Goal: Task Accomplishment & Management: Complete application form

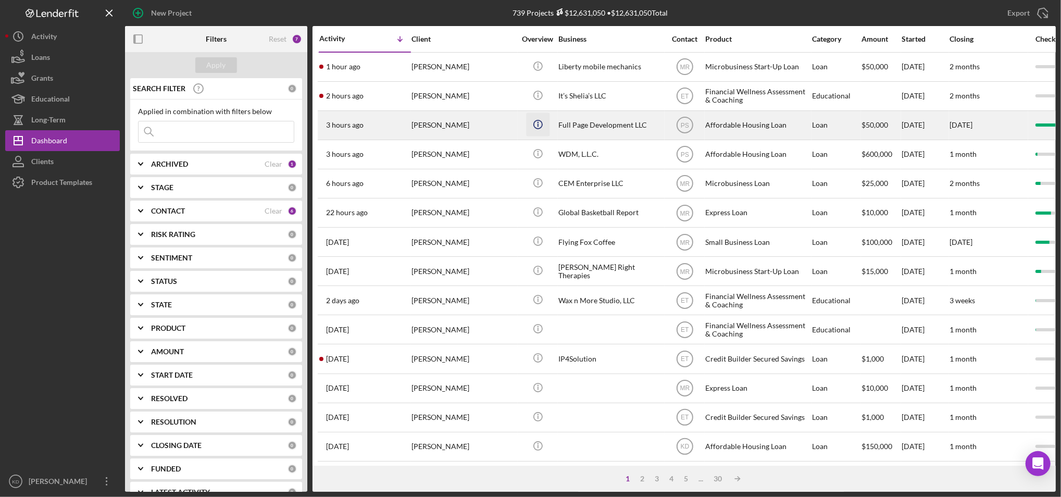
click at [538, 125] on line "button" at bounding box center [538, 124] width 0 height 3
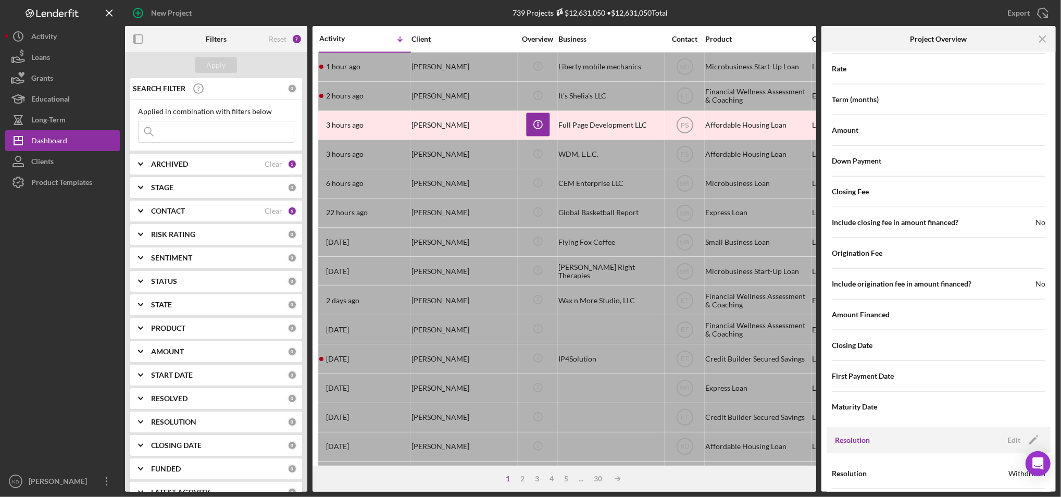
scroll to position [1050, 0]
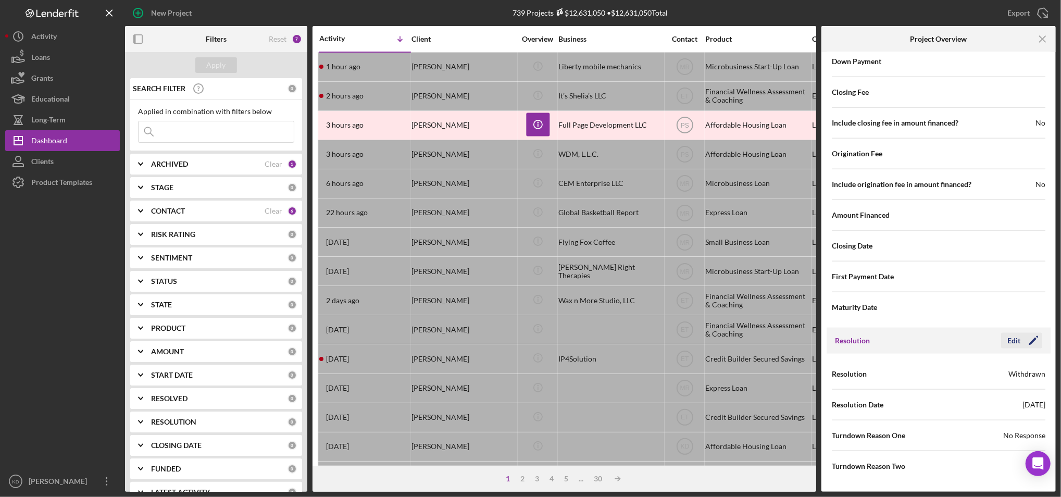
click at [1039, 342] on div "Edit Icon/Edit" at bounding box center [1021, 341] width 41 height 16
click at [1013, 338] on div "Edit" at bounding box center [1013, 341] width 13 height 16
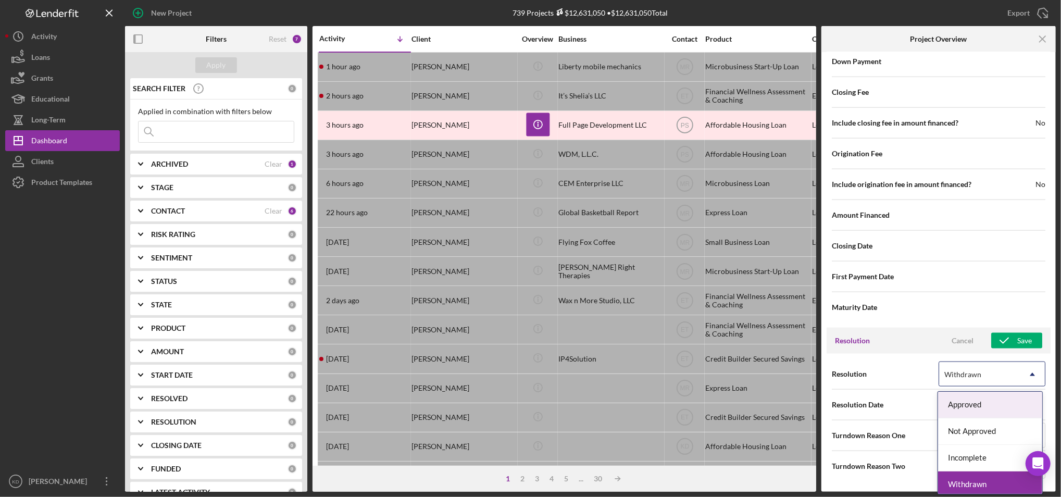
click at [978, 368] on div "Withdrawn" at bounding box center [979, 374] width 81 height 24
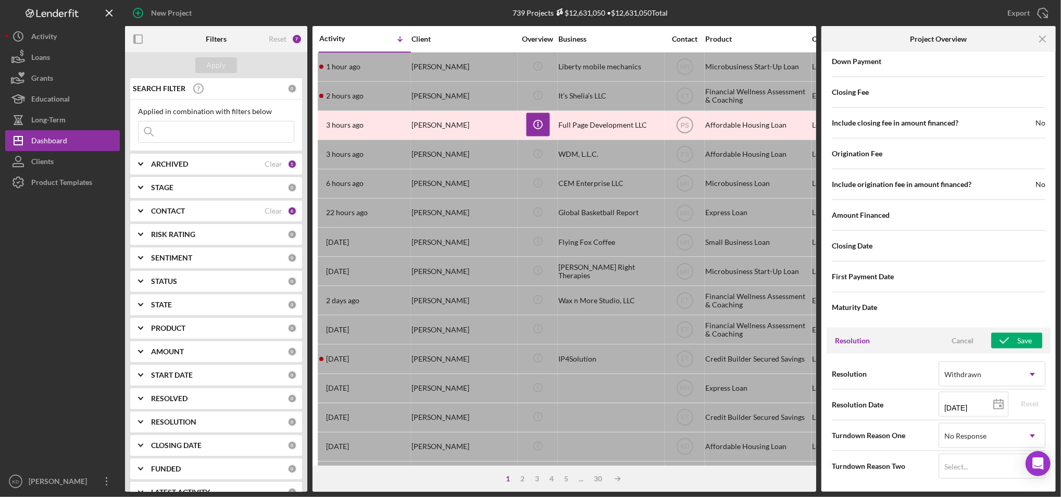
click at [939, 311] on div "Maturity Date" at bounding box center [938, 307] width 213 height 26
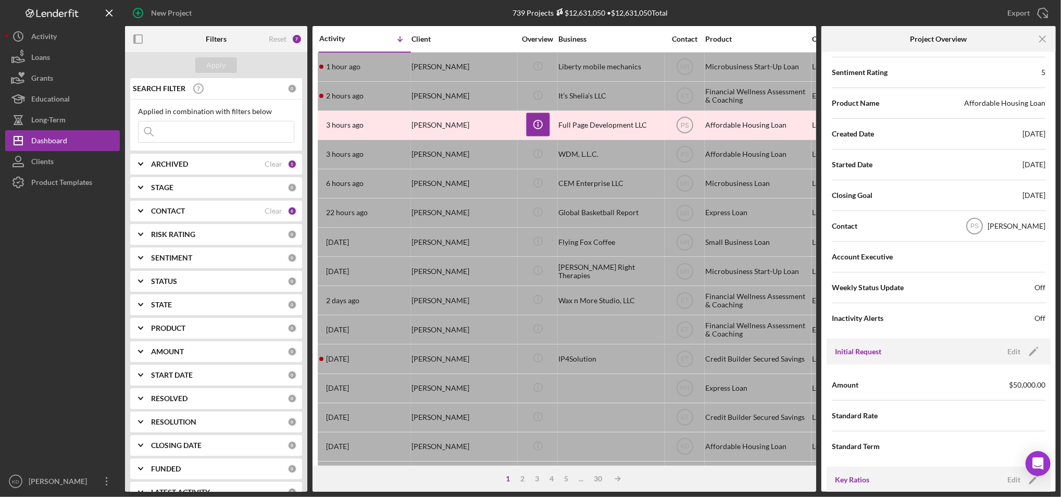
scroll to position [151, 0]
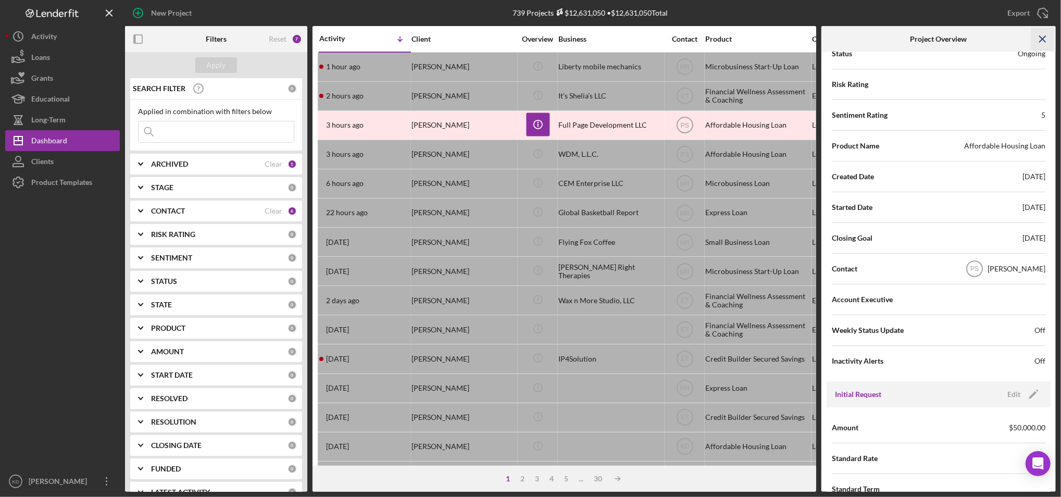
click at [1043, 37] on icon "Icon/Menu Close" at bounding box center [1042, 39] width 23 height 23
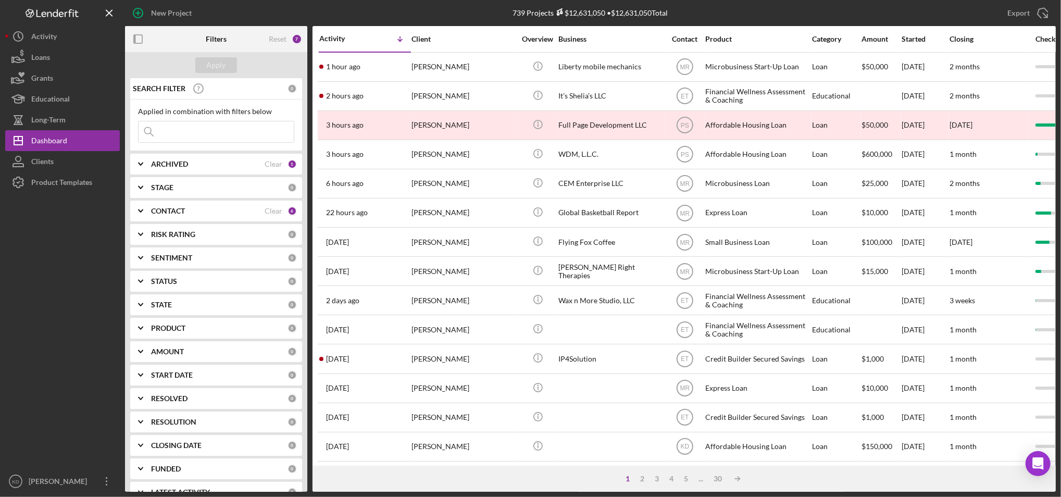
scroll to position [0, 0]
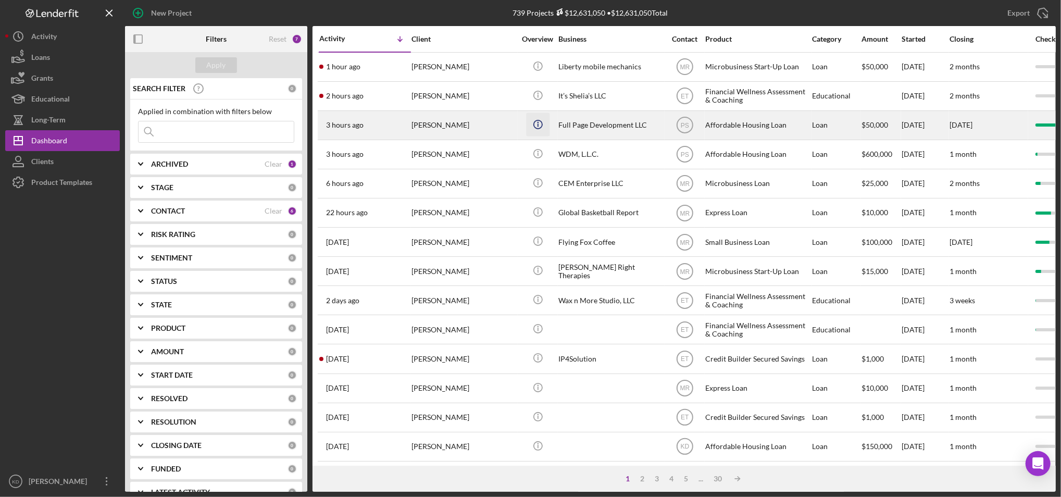
click at [536, 125] on icon "Icon/Info" at bounding box center [537, 123] width 23 height 23
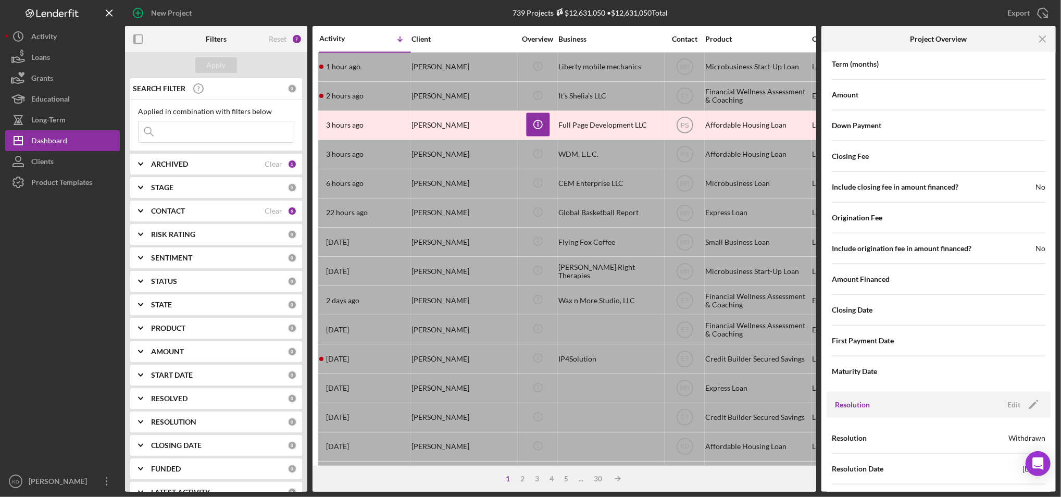
scroll to position [1050, 0]
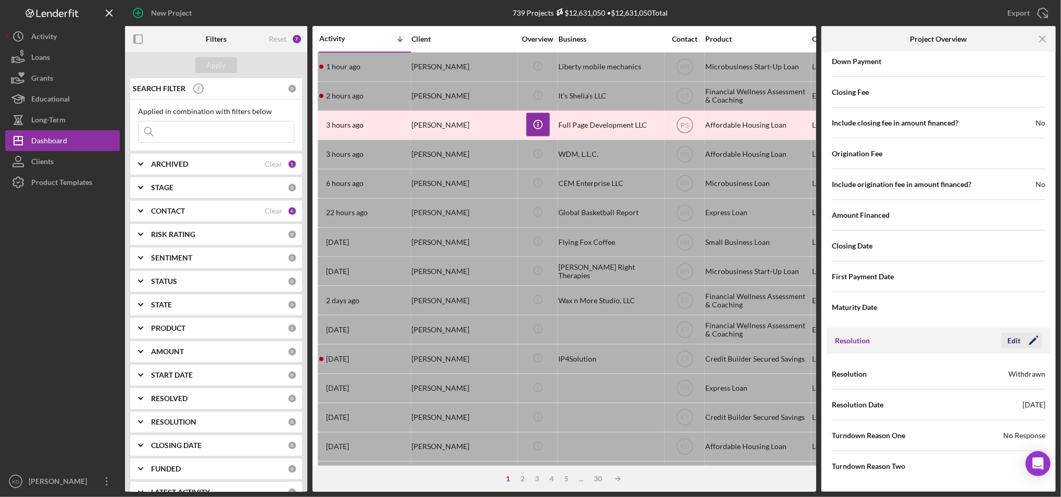
click at [1025, 333] on icon "Icon/Edit" at bounding box center [1033, 341] width 26 height 26
click at [975, 382] on div "Withdrawn" at bounding box center [979, 374] width 81 height 24
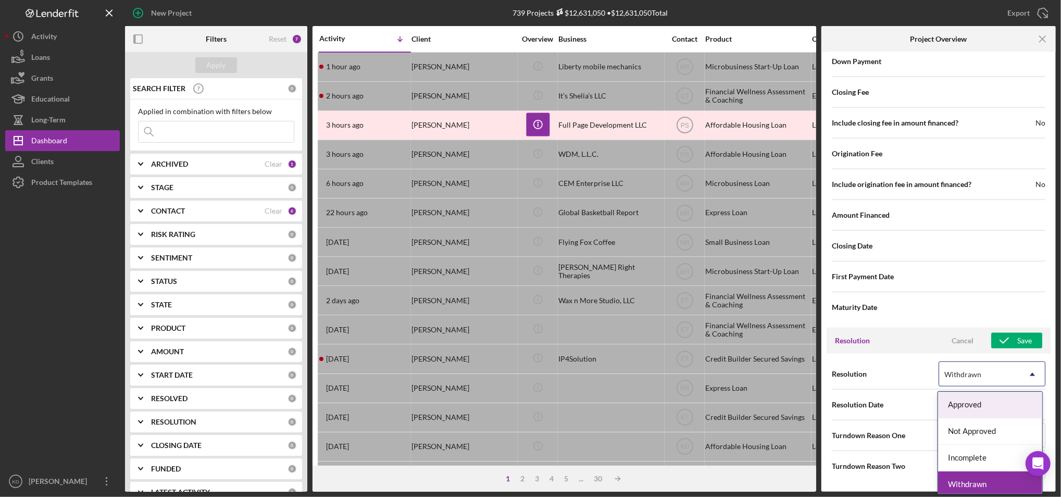
click at [975, 402] on div "Approved" at bounding box center [990, 405] width 104 height 27
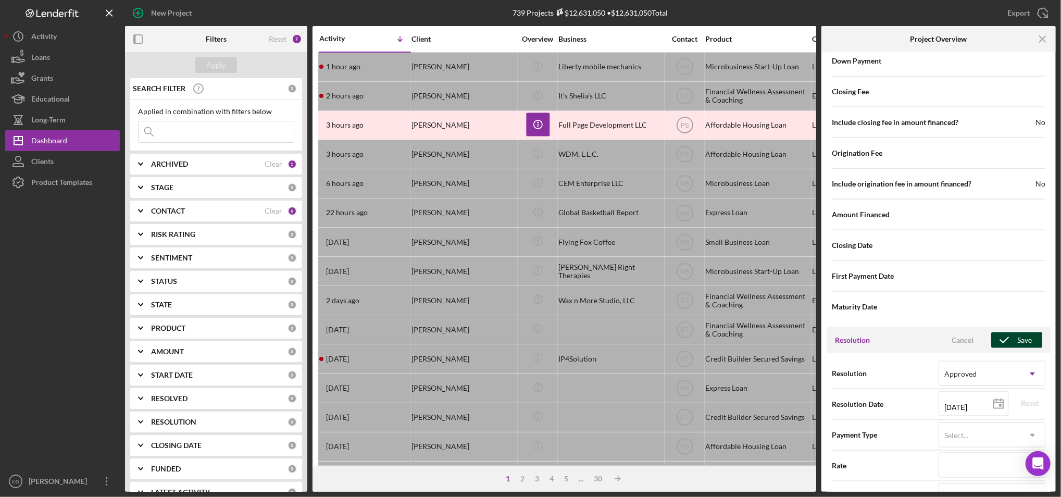
click at [1017, 342] on div "Save" at bounding box center [1024, 340] width 15 height 16
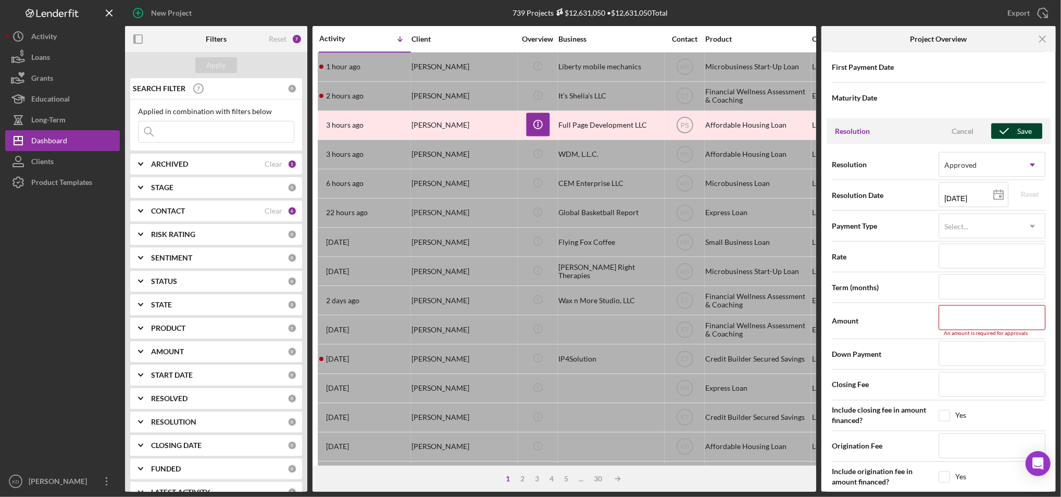
scroll to position [1394, 0]
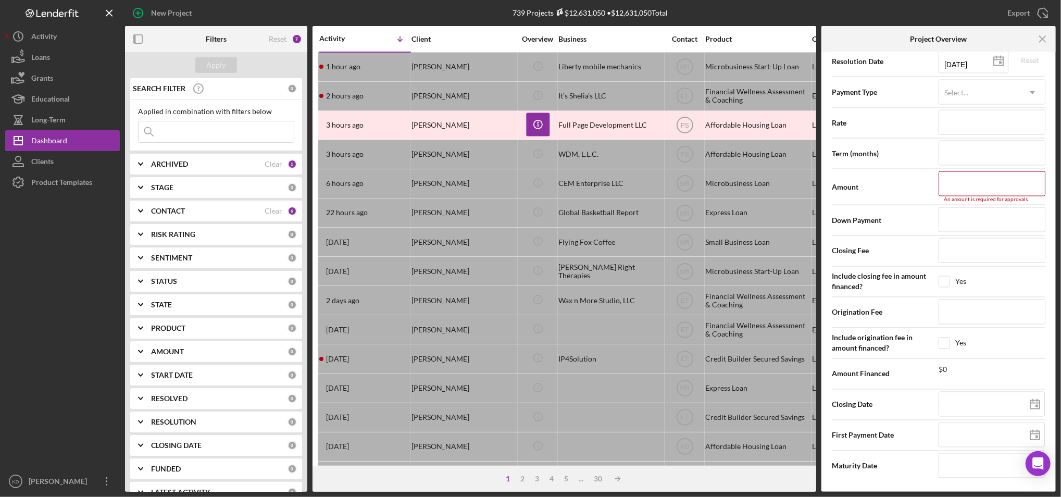
click at [971, 170] on div "Amount An amount is required for approvals" at bounding box center [938, 187] width 213 height 36
click at [979, 187] on input at bounding box center [991, 183] width 107 height 25
type input "$2"
type input "$25"
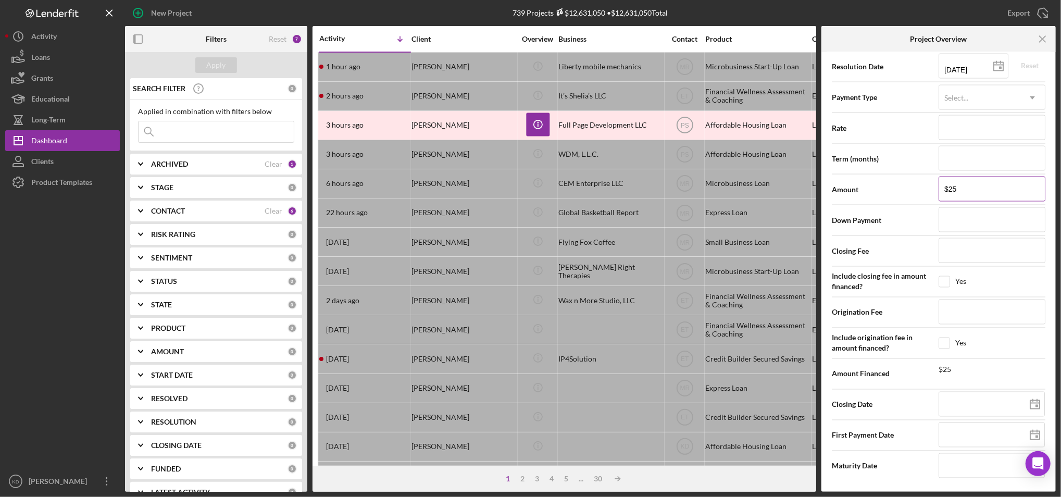
type input "$250"
type input "$2,500"
type input "$25,000"
type input "$250,000"
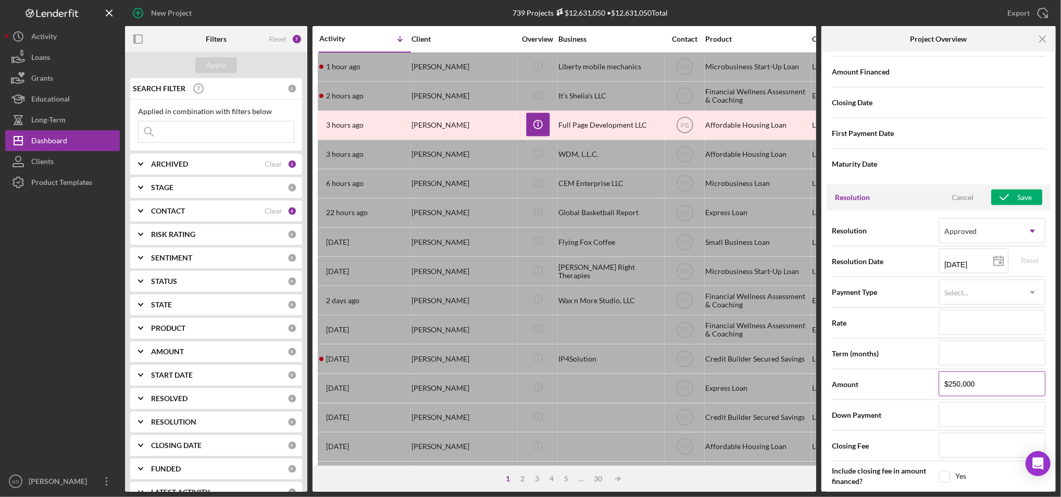
scroll to position [1176, 0]
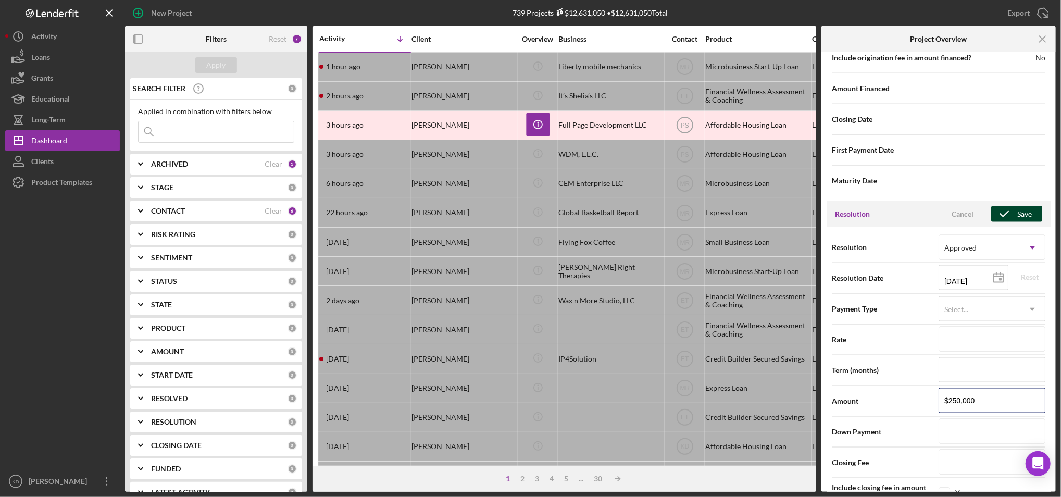
type input "$250,000"
click at [1002, 213] on icon "button" at bounding box center [1004, 214] width 26 height 26
